Goal: Check status: Check status

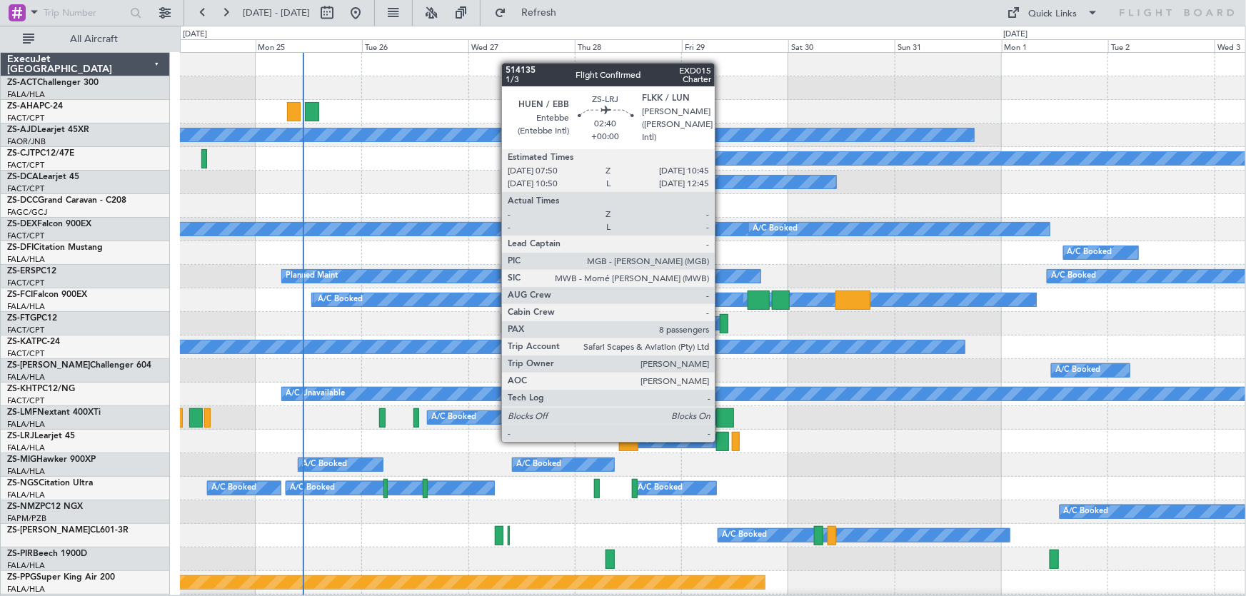
click at [721, 440] on div at bounding box center [723, 441] width 14 height 19
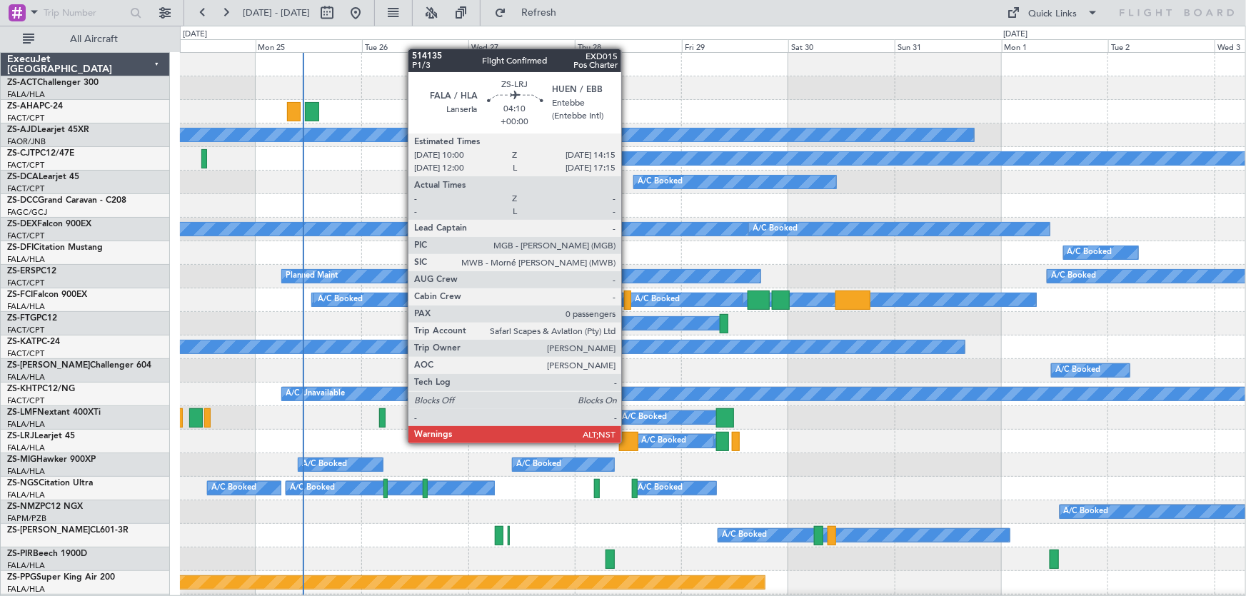
click at [628, 438] on div at bounding box center [628, 441] width 19 height 19
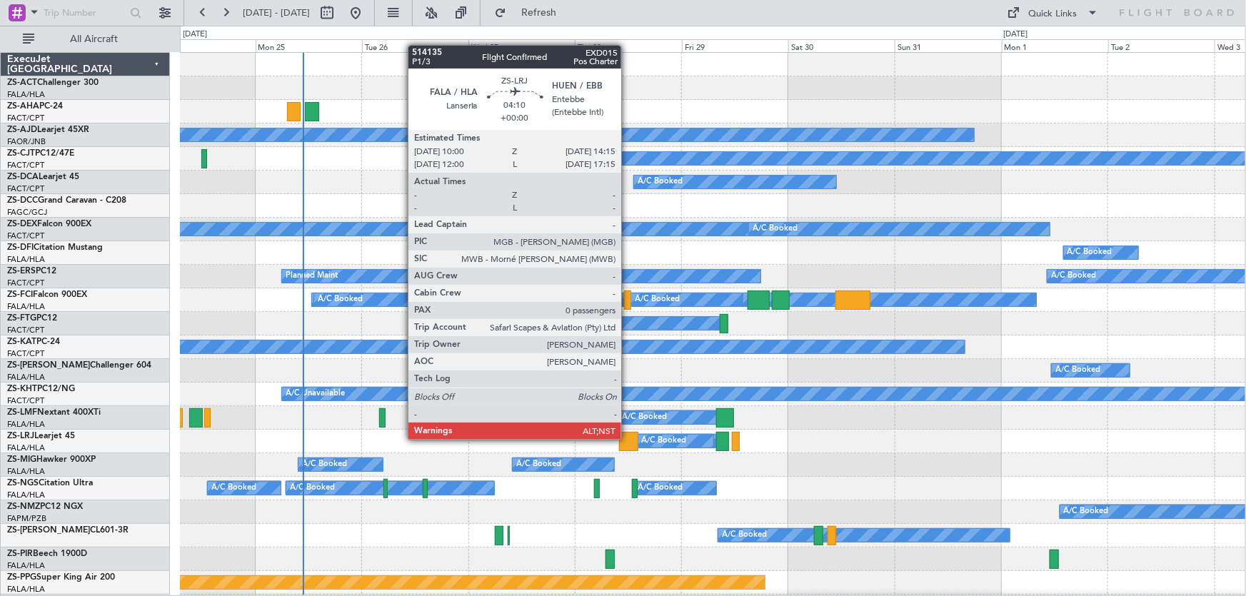
click at [628, 438] on div at bounding box center [628, 441] width 19 height 19
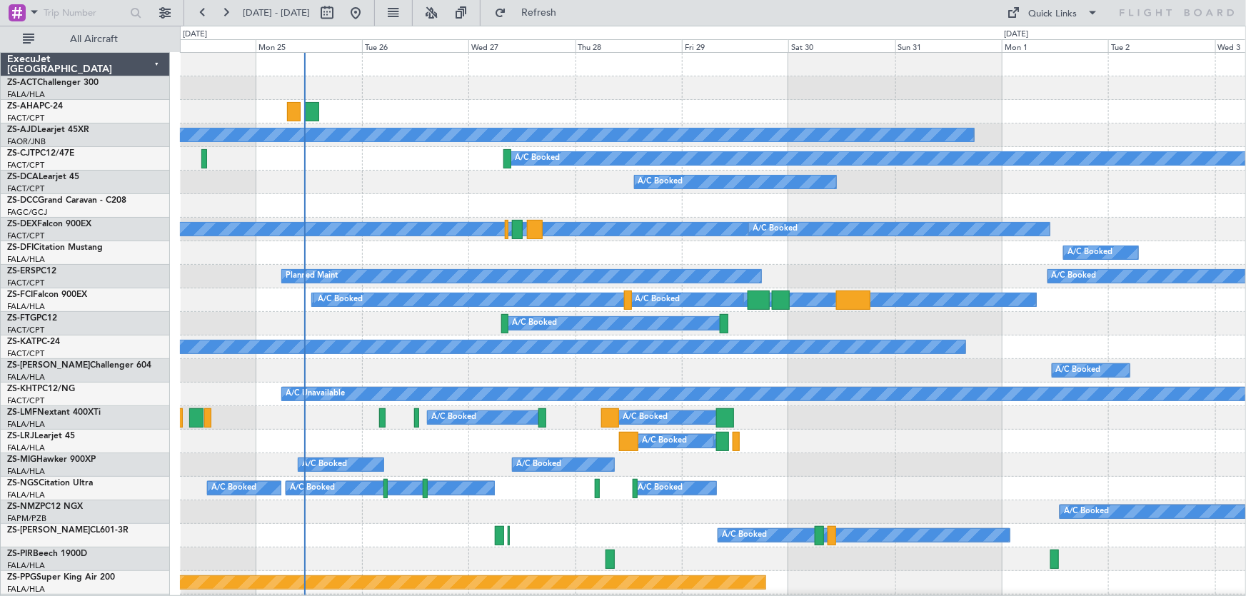
click at [445, 172] on div "A/C Booked" at bounding box center [713, 183] width 1066 height 24
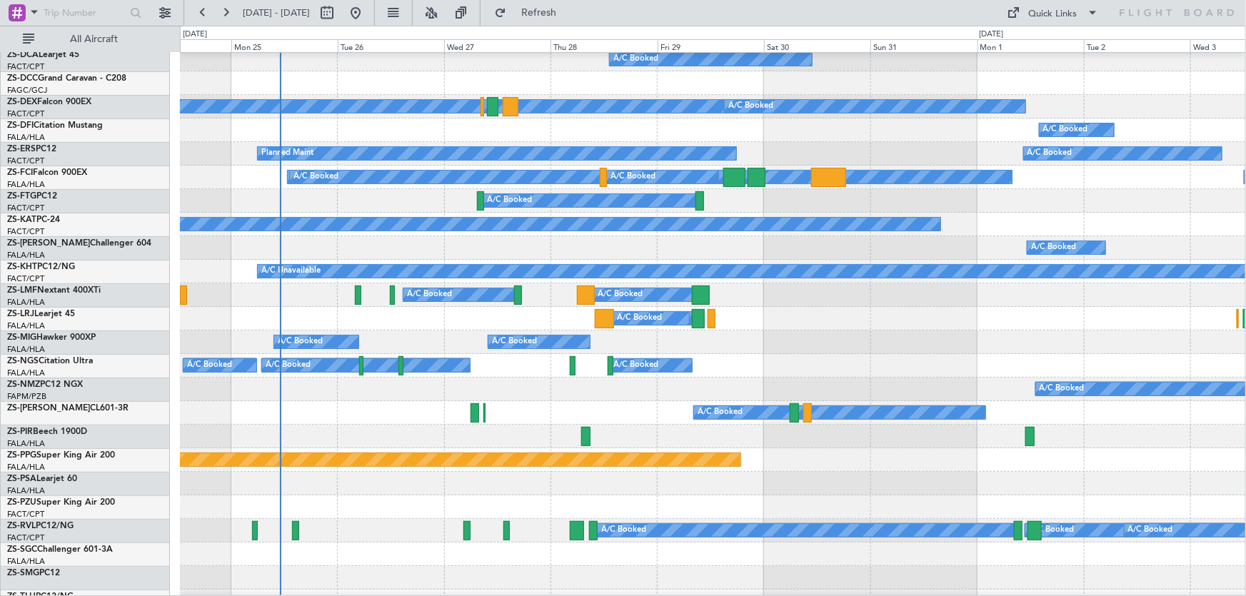
click at [774, 140] on div "A/C Booked" at bounding box center [712, 131] width 1065 height 24
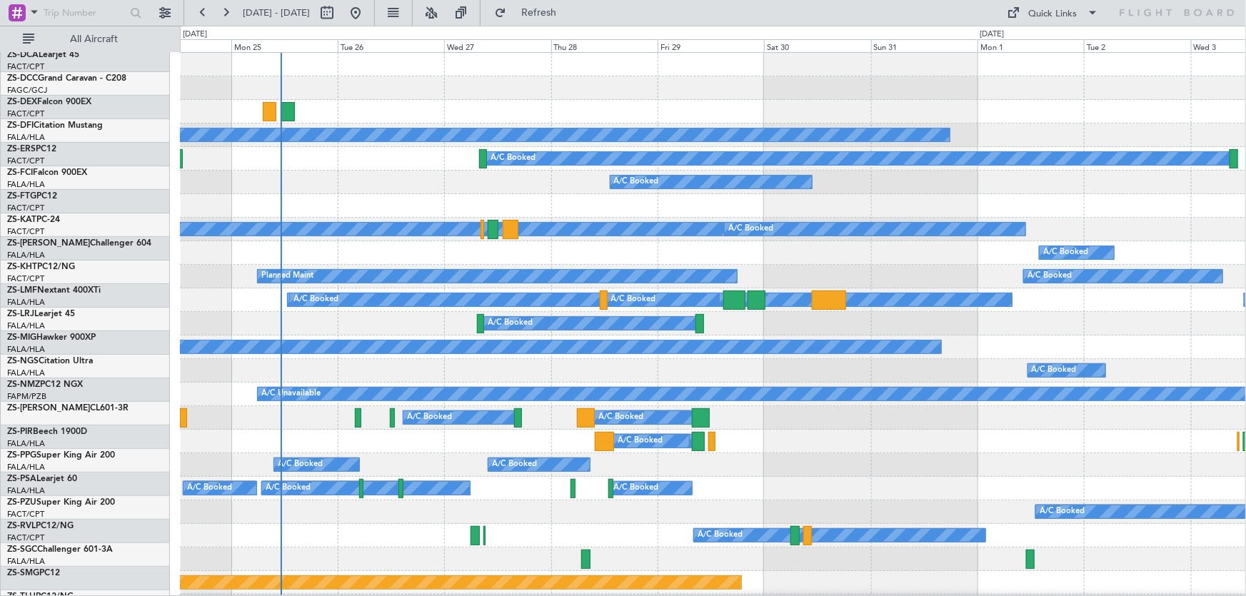
scroll to position [0, 0]
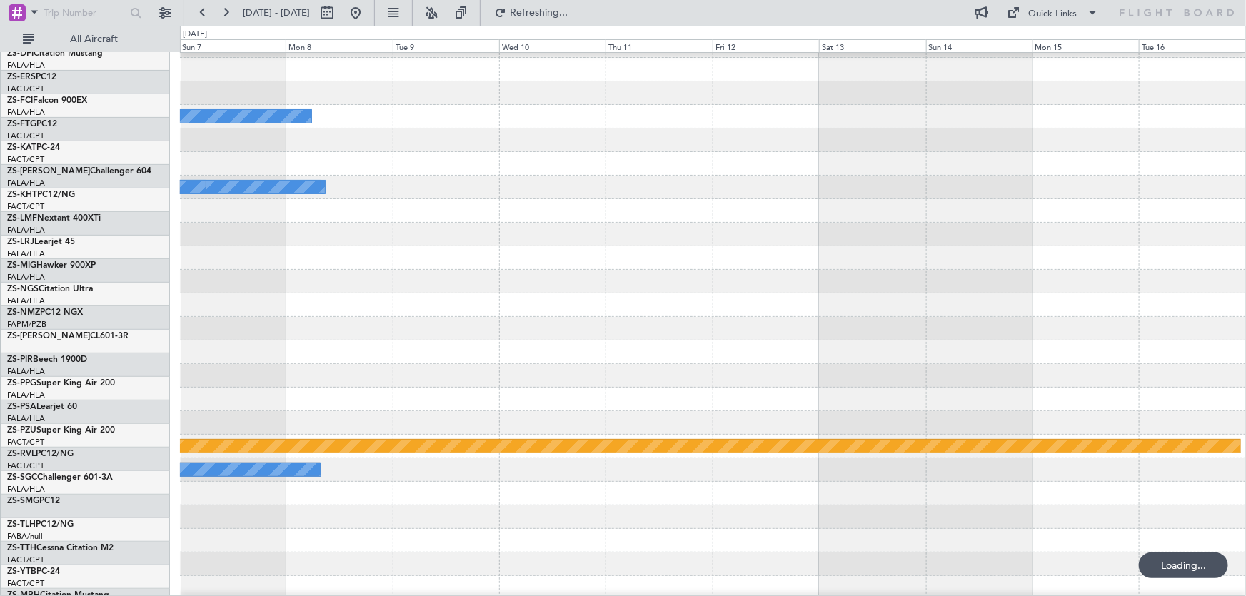
scroll to position [324, 0]
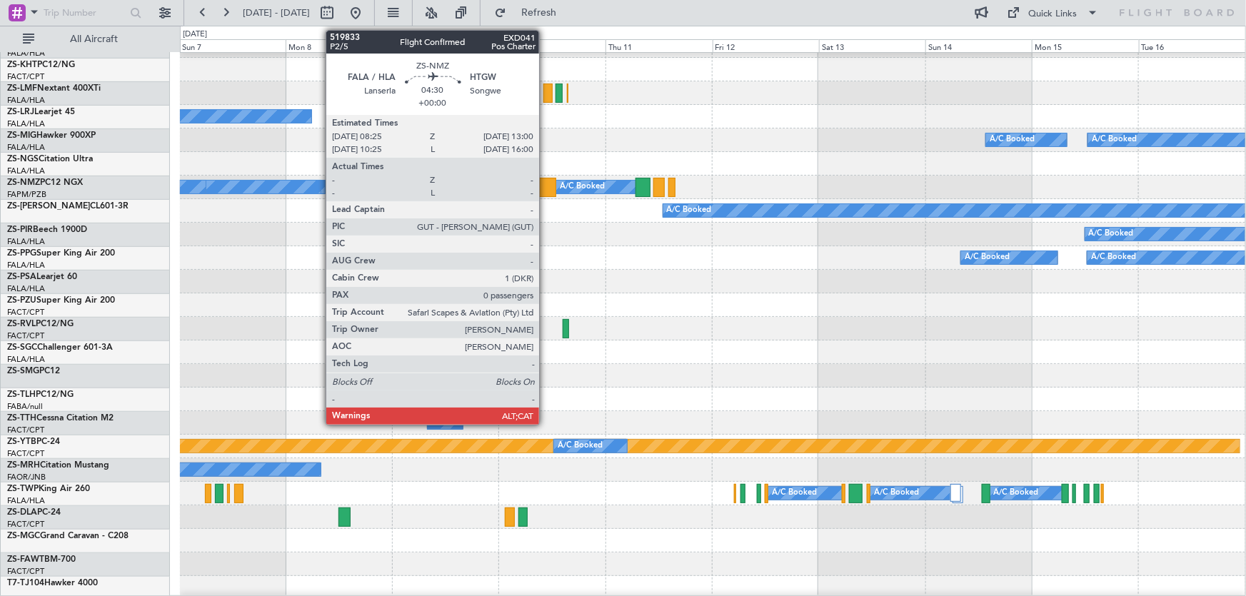
click at [545, 188] on div at bounding box center [545, 187] width 21 height 19
